Goal: Information Seeking & Learning: Ask a question

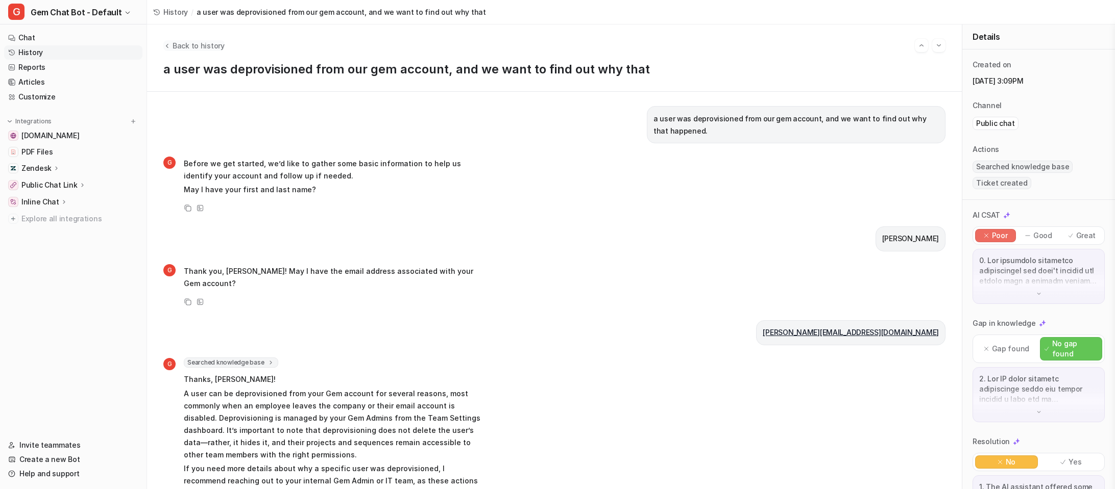
click at [176, 45] on span "Back to history" at bounding box center [199, 45] width 52 height 11
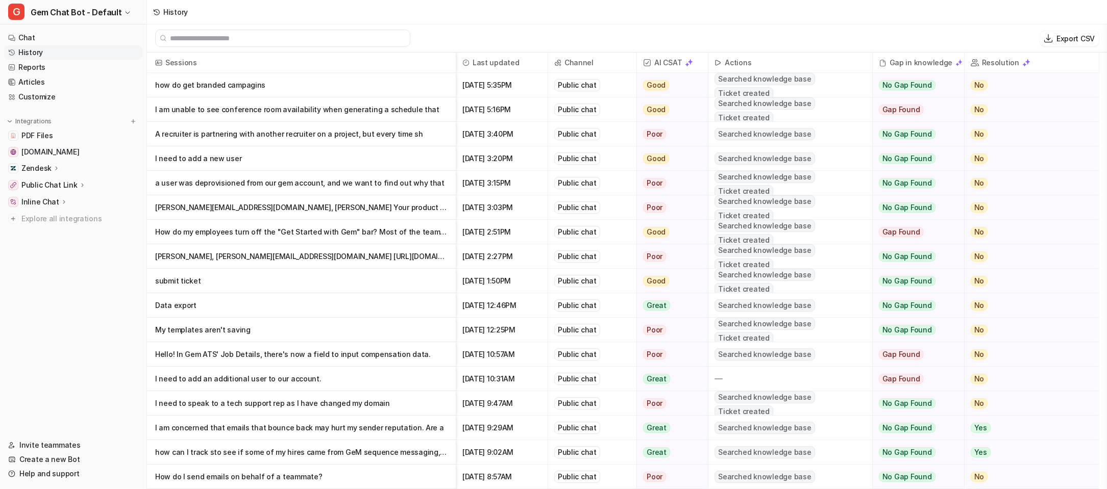
click at [428, 110] on p "I am unable to see conference room availability when generating a schedule that" at bounding box center [301, 109] width 292 height 24
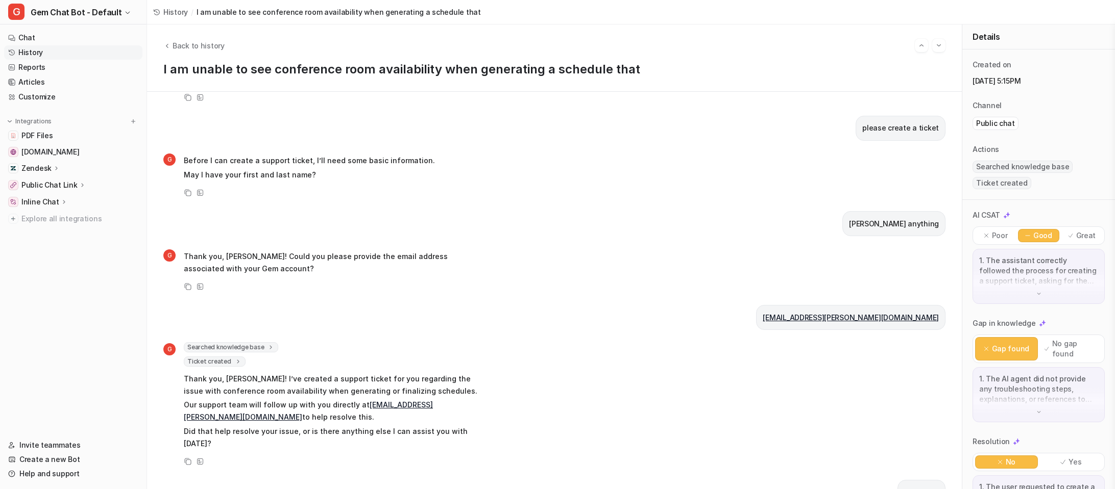
scroll to position [200, 0]
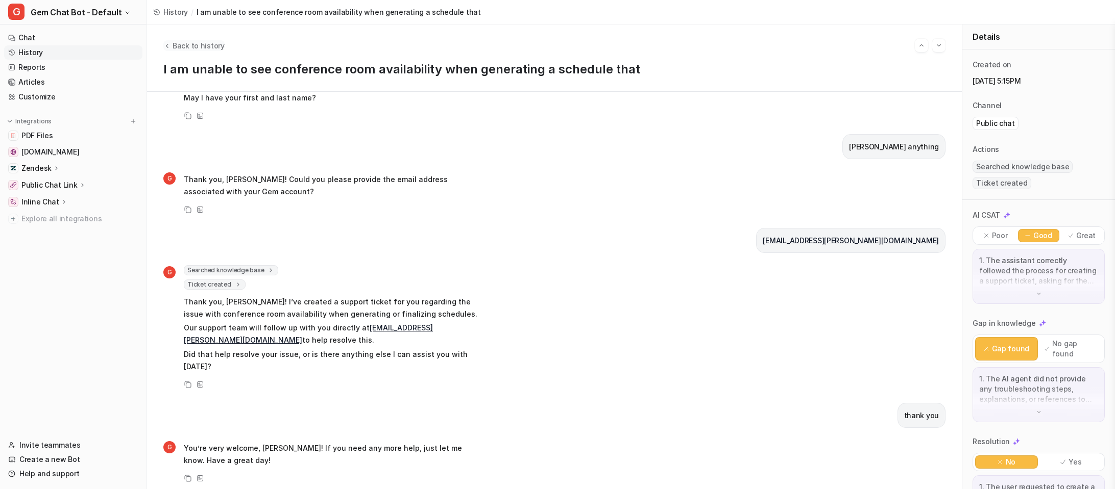
click at [182, 50] on span "Back to history" at bounding box center [199, 45] width 52 height 11
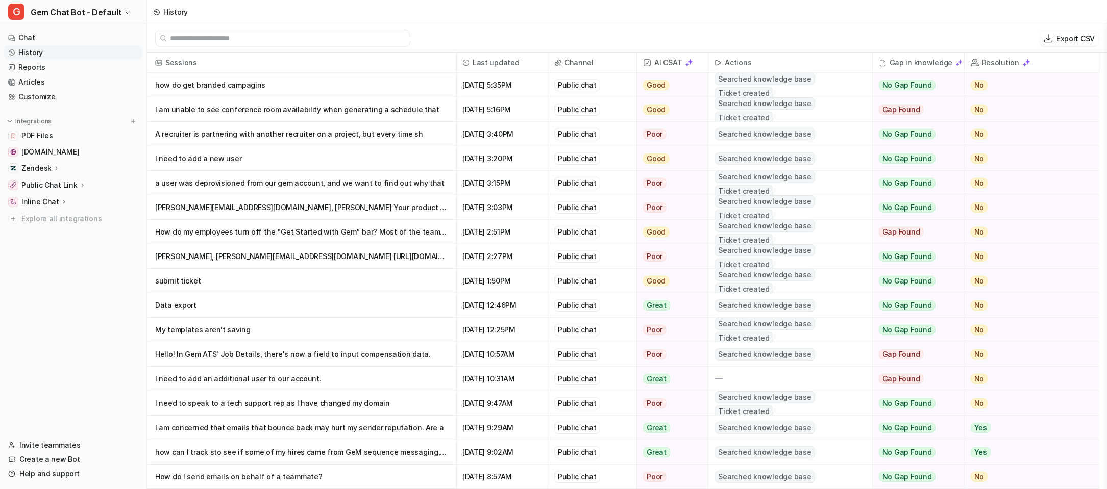
click at [284, 79] on p "how do get branded campagins" at bounding box center [301, 85] width 292 height 24
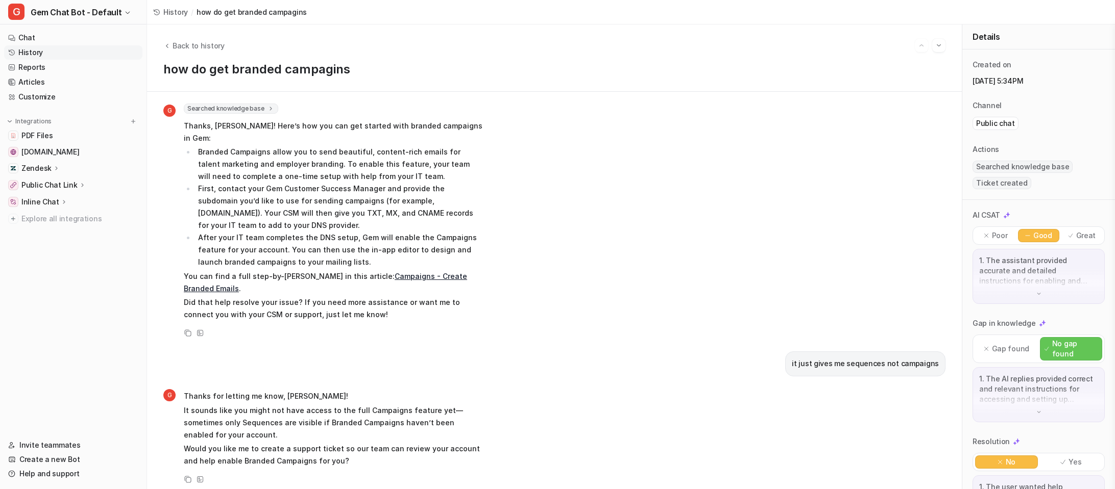
scroll to position [621, 0]
